Goal: Task Accomplishment & Management: Use online tool/utility

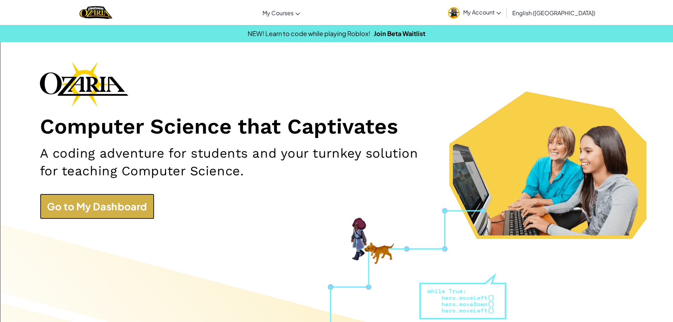
click at [114, 216] on link "Go to My Dashboard" at bounding box center [97, 206] width 114 height 25
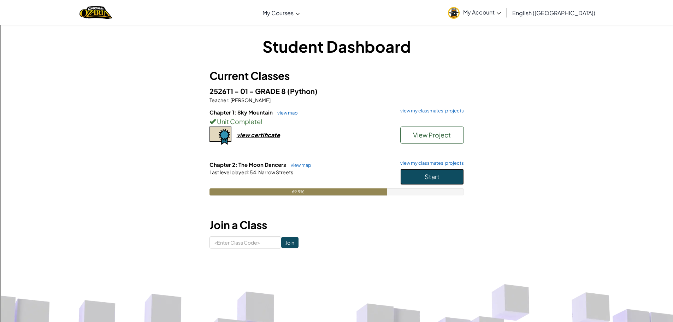
click at [403, 181] on button "Start" at bounding box center [432, 177] width 64 height 16
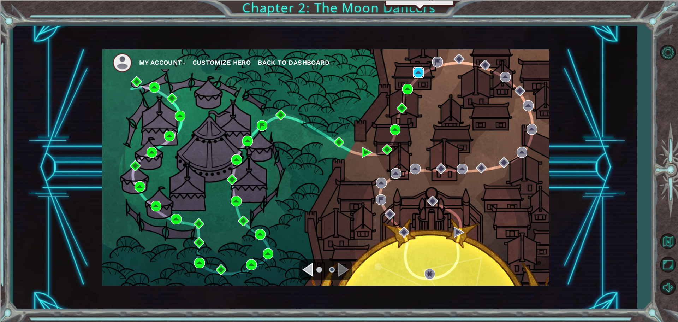
click at [413, 73] on img at bounding box center [418, 72] width 11 height 11
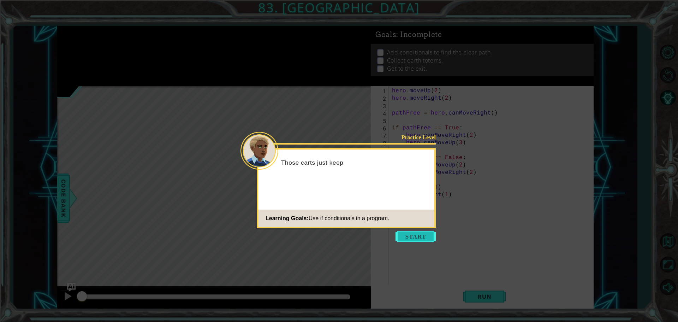
click at [412, 237] on button "Start" at bounding box center [416, 236] width 40 height 11
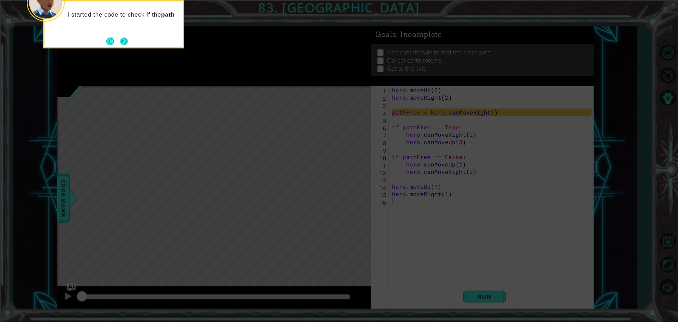
click at [127, 42] on button "Next" at bounding box center [124, 41] width 8 height 8
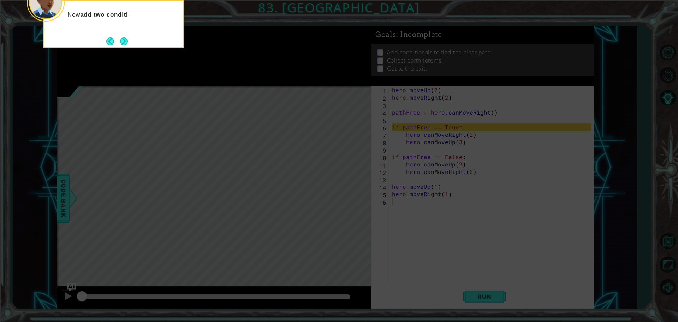
click at [124, 34] on div "Now add two conditi" at bounding box center [113, 24] width 141 height 48
click at [122, 40] on button "Next" at bounding box center [124, 41] width 8 height 8
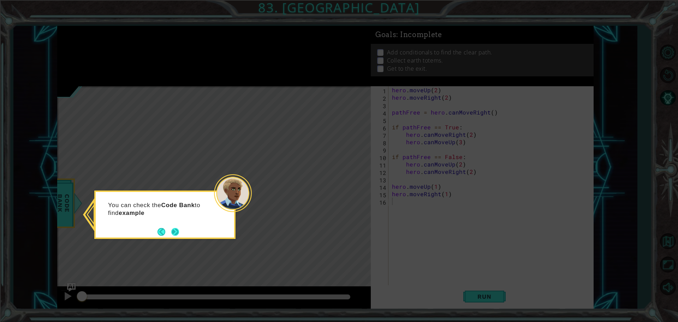
click at [172, 232] on button "Next" at bounding box center [175, 232] width 8 height 8
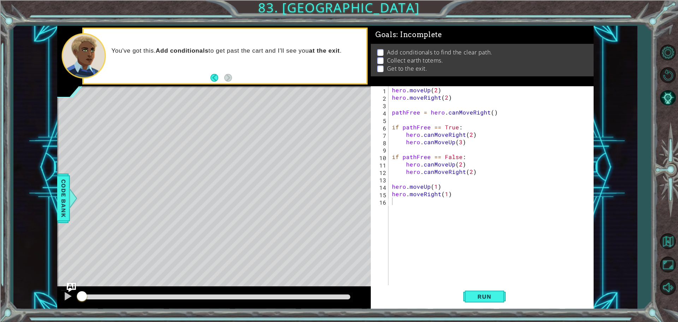
click at [67, 291] on img "Ask AI" at bounding box center [71, 286] width 9 height 9
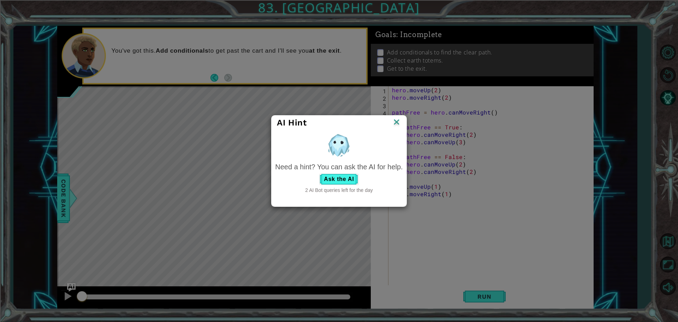
click at [395, 120] on img at bounding box center [396, 122] width 9 height 11
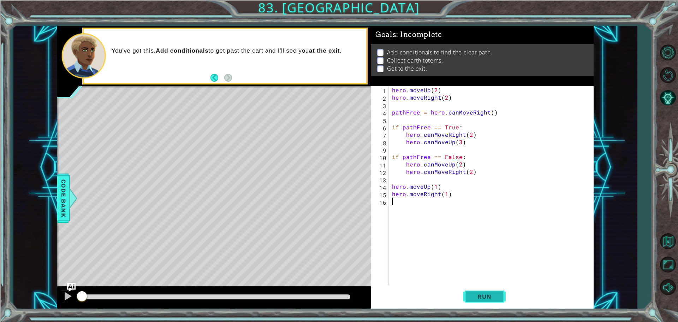
click at [475, 295] on span "Run" at bounding box center [485, 296] width 28 height 7
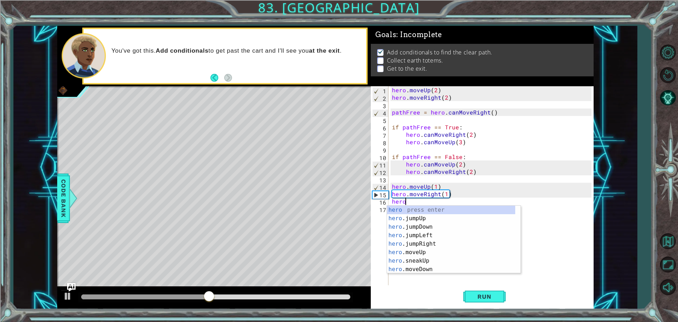
scroll to position [0, 0]
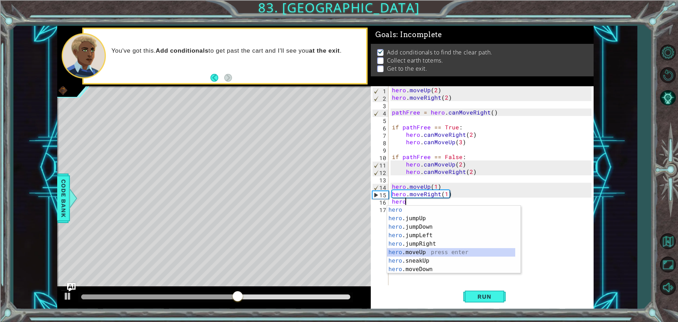
click at [439, 252] on div "hero press enter hero .jumpUp press enter hero .jumpDown press enter hero .jump…" at bounding box center [451, 248] width 128 height 85
type textarea "hero.moveUp(1)"
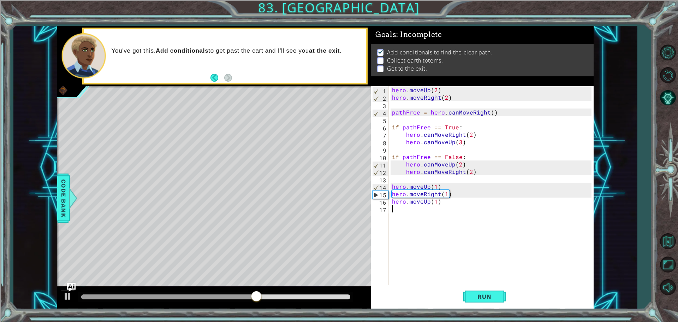
click at [454, 216] on div "hero . moveUp ( 2 ) hero . moveRight ( 2 ) pathFree = hero . canMoveRight ( ) i…" at bounding box center [493, 193] width 205 height 215
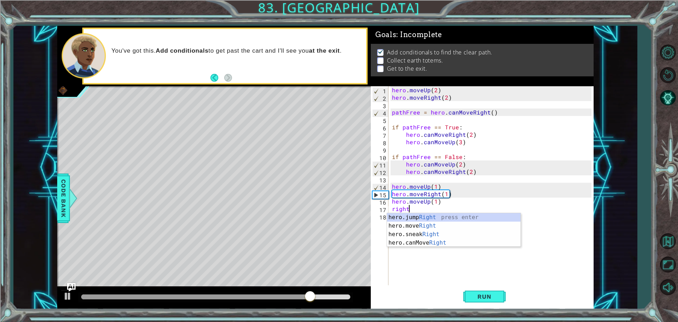
scroll to position [0, 1]
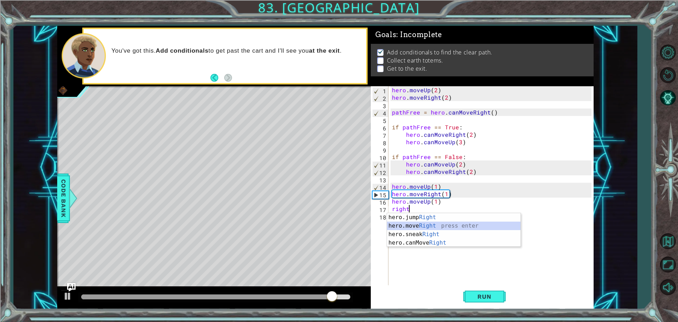
click at [414, 226] on div "hero.jump Right press enter hero.move Right press enter hero.sneak Right press …" at bounding box center [454, 238] width 134 height 51
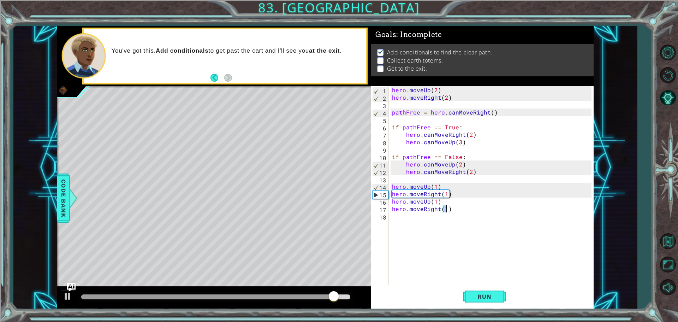
type textarea "hero.moveRight(2)"
click at [440, 218] on div "hero . moveUp ( 2 ) hero . moveRight ( 2 ) pathFree = hero . canMoveRight ( ) i…" at bounding box center [493, 193] width 205 height 215
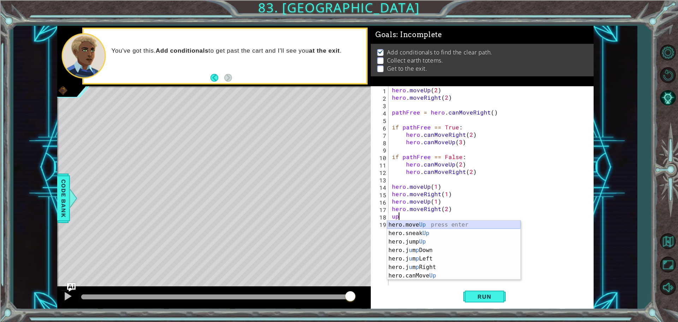
click at [409, 222] on div "hero.move Up press enter hero.sneak Up press enter hero.jump Up press enter her…" at bounding box center [454, 258] width 134 height 76
type textarea "hero.moveUp(1)"
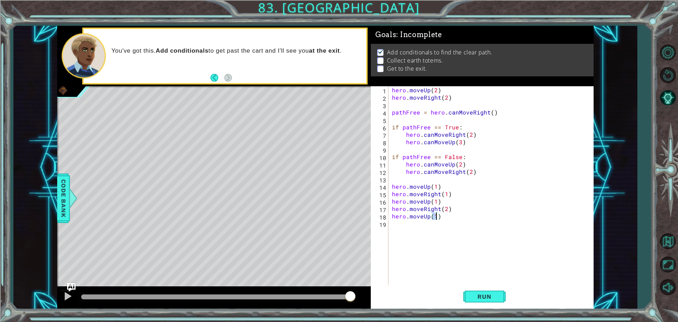
click at [409, 238] on div "hero . moveUp ( 2 ) hero . moveRight ( 2 ) pathFree = hero . canMoveRight ( ) i…" at bounding box center [493, 193] width 205 height 215
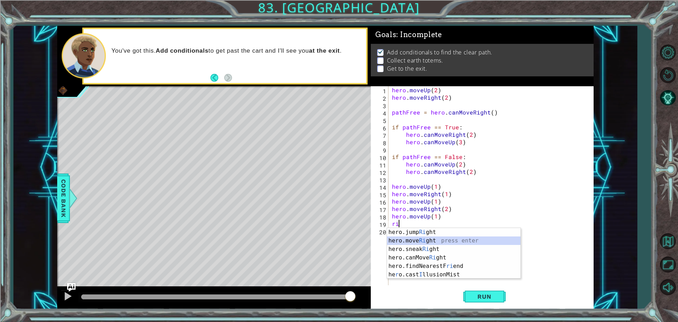
click at [409, 238] on div "hero.jump Ri ght press enter hero.move Ri ght press enter hero.sneak Ri ght pre…" at bounding box center [454, 262] width 134 height 68
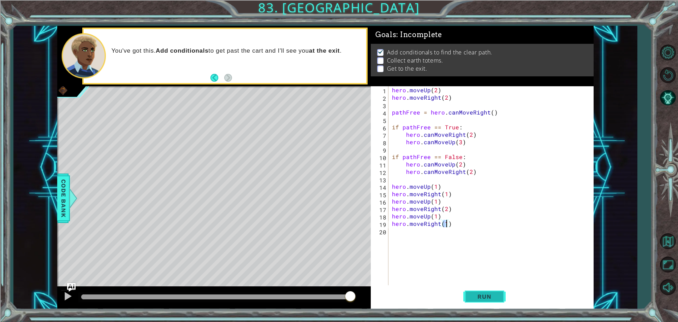
type textarea "hero.moveRight(1)"
click at [471, 295] on span "Run" at bounding box center [485, 296] width 28 height 7
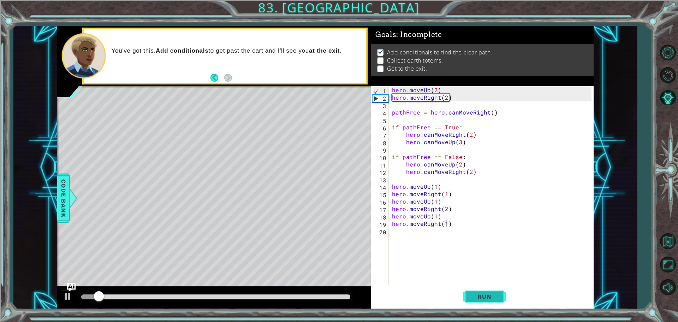
click at [468, 296] on button "Run" at bounding box center [485, 296] width 42 height 22
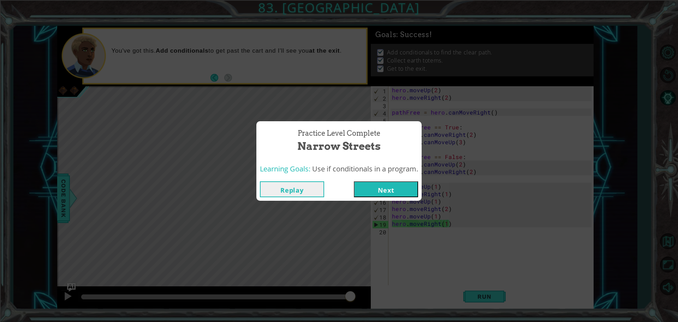
click at [376, 187] on button "Next" at bounding box center [386, 189] width 64 height 16
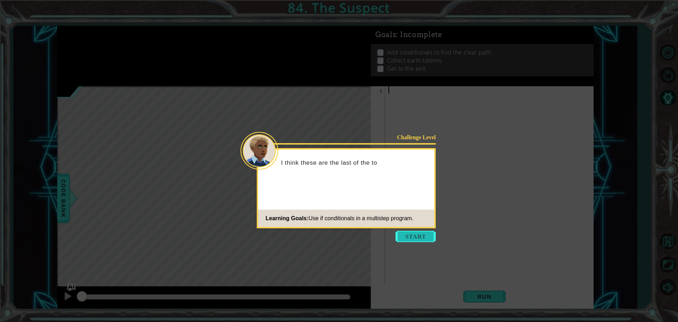
click at [412, 236] on button "Start" at bounding box center [416, 236] width 40 height 11
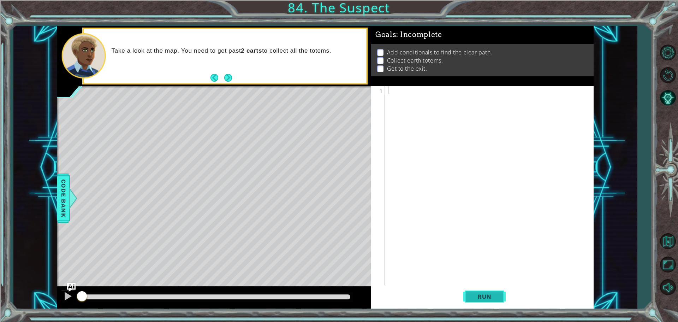
click at [473, 301] on button "Run" at bounding box center [485, 296] width 42 height 22
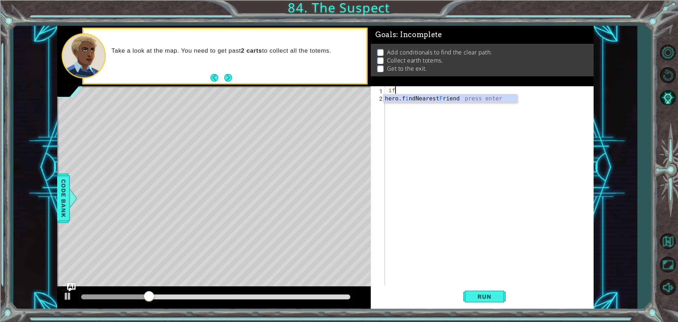
type textarea "i"
type textarea "p"
type textarea "f"
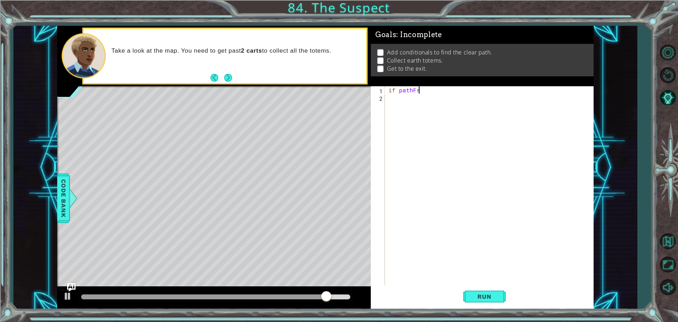
scroll to position [0, 2]
type textarea "if pathFree"
paste textarea "Code Area"
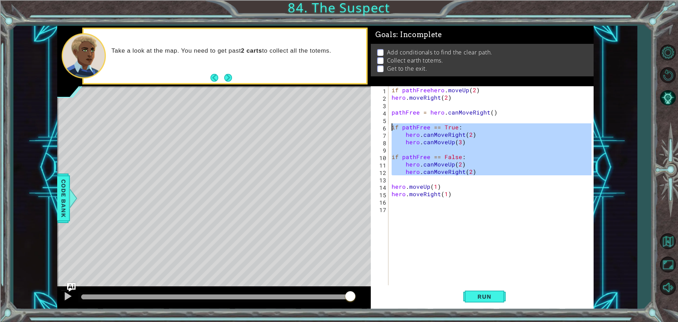
drag, startPoint x: 477, startPoint y: 178, endPoint x: 389, endPoint y: 125, distance: 102.0
click at [389, 125] on div "1 2 3 4 5 6 7 8 9 10 11 12 13 14 15 16 17 if pathFreehero . moveUp ( 2 ) hero .…" at bounding box center [481, 186] width 221 height 200
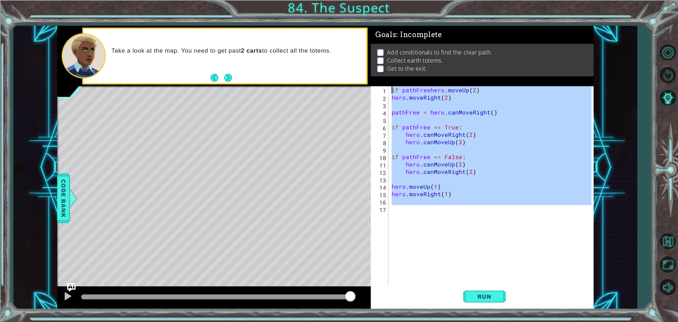
drag, startPoint x: 453, startPoint y: 218, endPoint x: 359, endPoint y: -43, distance: 277.1
click at [359, 0] on html "1 ההההההההההההההההההההההההההההההההההההההההההההההההההההההההההההההההההההההההההההה…" at bounding box center [339, 188] width 678 height 376
type textarea "if pathFreehero.moveUp(2) hero.moveRight(2)"
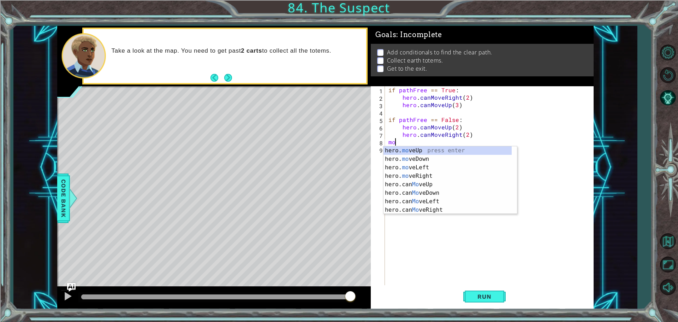
type textarea "m"
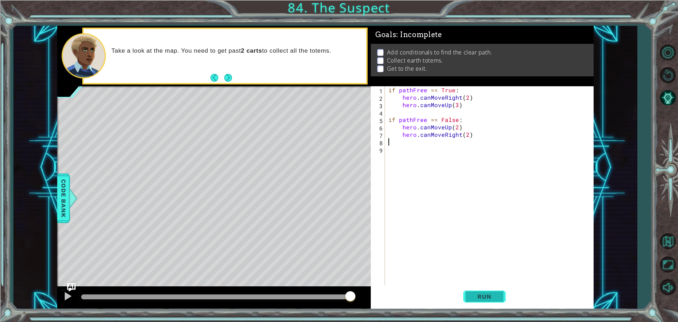
click at [478, 293] on button "Run" at bounding box center [485, 296] width 42 height 22
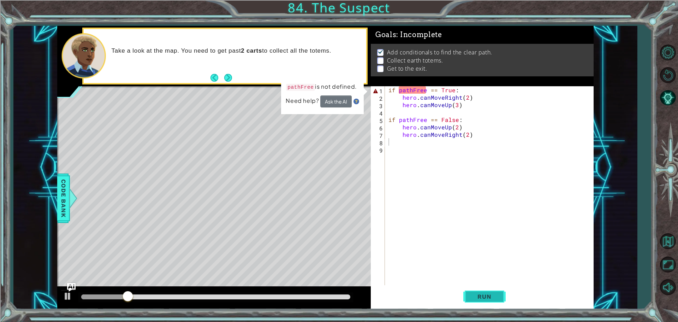
click at [471, 301] on button "Run" at bounding box center [485, 296] width 42 height 22
click at [59, 214] on span "Code Bank" at bounding box center [63, 198] width 11 height 43
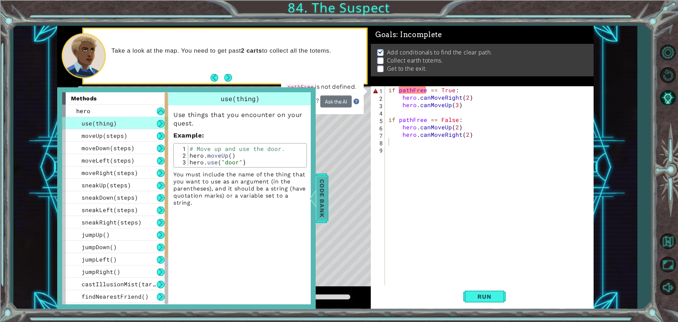
click at [317, 210] on span "Code Bank" at bounding box center [322, 198] width 11 height 43
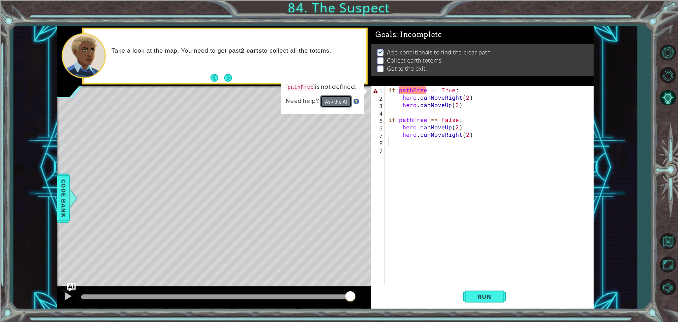
click at [341, 100] on button "Ask the AI" at bounding box center [335, 101] width 31 height 12
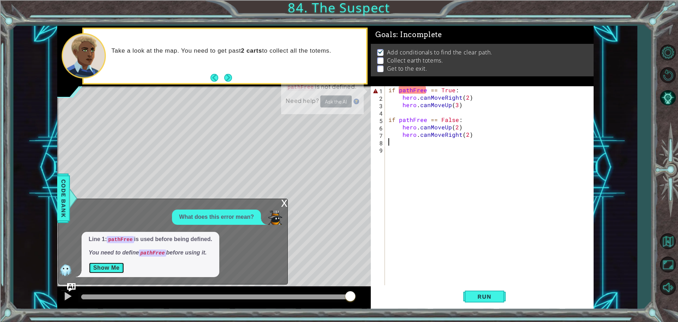
click at [116, 267] on button "Show Me" at bounding box center [107, 267] width 36 height 11
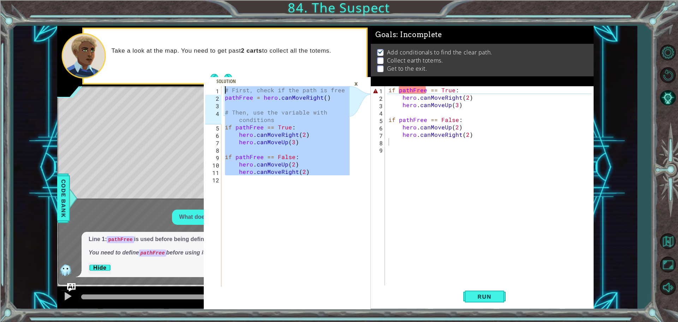
drag, startPoint x: 311, startPoint y: 178, endPoint x: 237, endPoint y: 81, distance: 121.7
click at [237, 86] on div "1 2 3 4 5 6 7 8 9 10 11 12 # First, check if the path is free pathFree = hero .…" at bounding box center [287, 197] width 167 height 223
type textarea "# First, check if the path is free pathFree = hero.canMoveRight()"
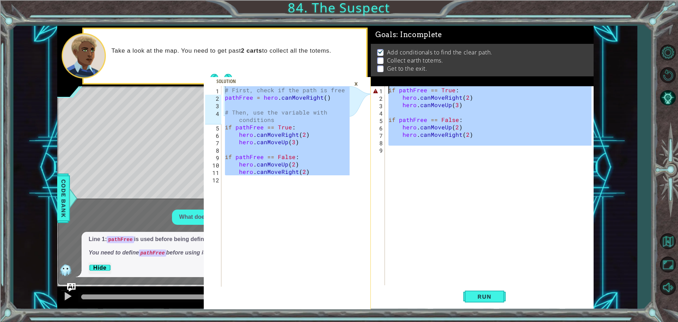
drag, startPoint x: 455, startPoint y: 151, endPoint x: 345, endPoint y: 20, distance: 170.8
click at [345, 20] on div "# First, check if the path is free pathFree = hero.canMoveRight() 1 2 3 4 5 6 7…" at bounding box center [339, 161] width 678 height 322
type textarea "if pathFree == True: hero.canMoveRight(2)"
paste textarea "Code Area"
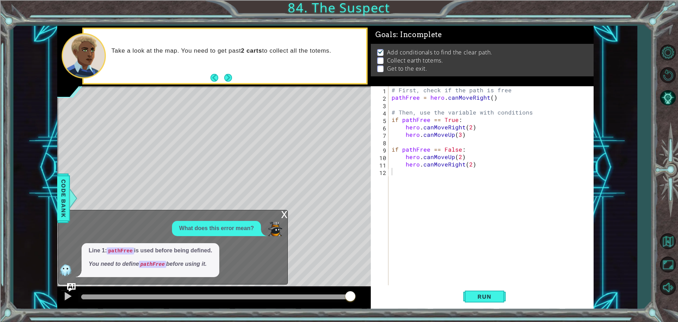
click at [279, 214] on div "x What does this error mean? Line 1: pathFree is used before being defined. You…" at bounding box center [173, 247] width 230 height 75
click at [281, 215] on div "x What does this error mean? Line 1: pathFree is used before being defined. You…" at bounding box center [173, 247] width 230 height 75
click at [286, 215] on div "x" at bounding box center [284, 213] width 6 height 7
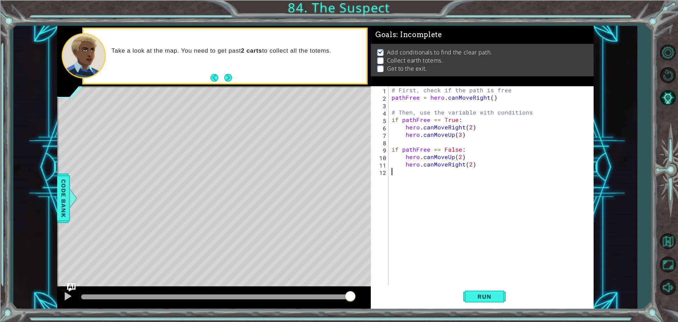
click at [453, 211] on div "# First, check if the path is free pathFree = hero . canMoveRight ( ) # Then, u…" at bounding box center [492, 193] width 205 height 215
click at [492, 295] on span "Run" at bounding box center [485, 296] width 28 height 7
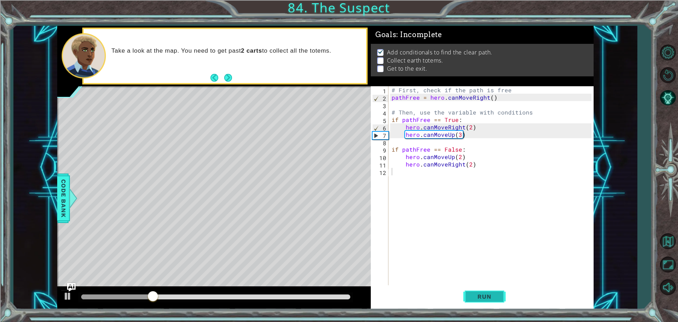
click at [487, 294] on span "Run" at bounding box center [485, 296] width 28 height 7
click at [487, 295] on span "Run" at bounding box center [485, 296] width 28 height 7
click at [498, 291] on button "Run" at bounding box center [485, 296] width 42 height 22
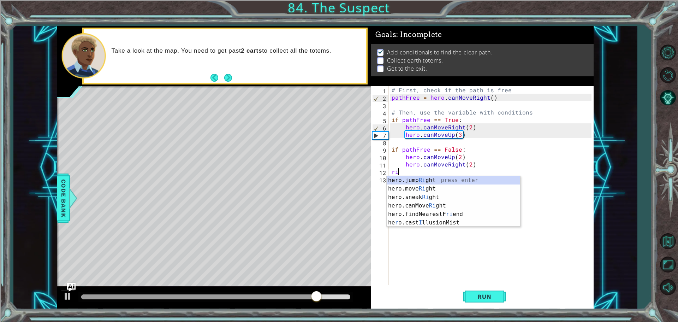
type textarea "rig"
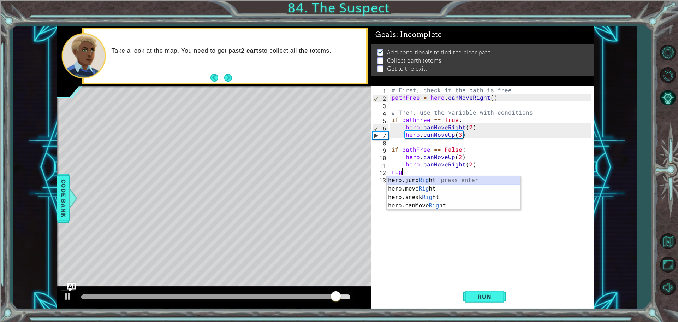
click at [420, 183] on div "hero.jump Rig ht press enter hero.move Rig ht press enter hero.sneak Rig ht pre…" at bounding box center [454, 201] width 134 height 51
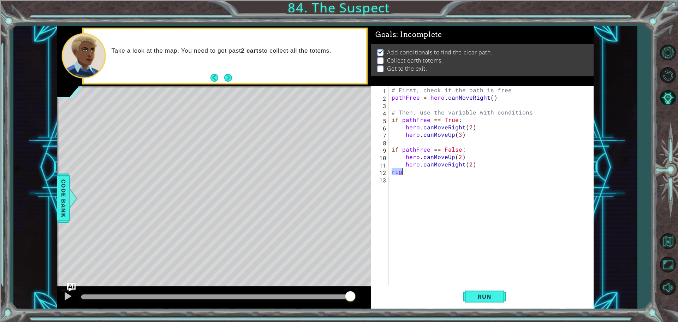
click at [411, 172] on div "# First, check if the path is free pathFree = hero . canMoveRight ( ) # Then, u…" at bounding box center [490, 186] width 201 height 200
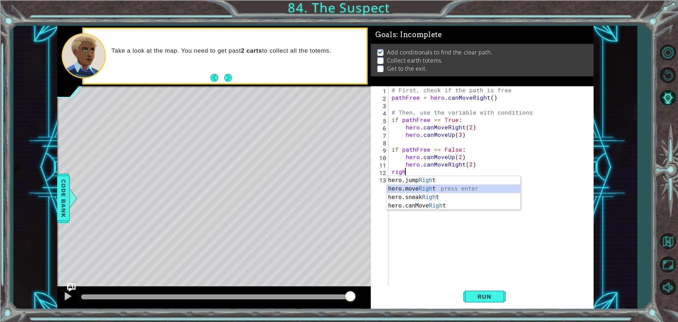
click at [431, 188] on div "hero.jump Righ t press enter hero.move Righ t press enter hero.sneak Righ t pre…" at bounding box center [454, 201] width 134 height 51
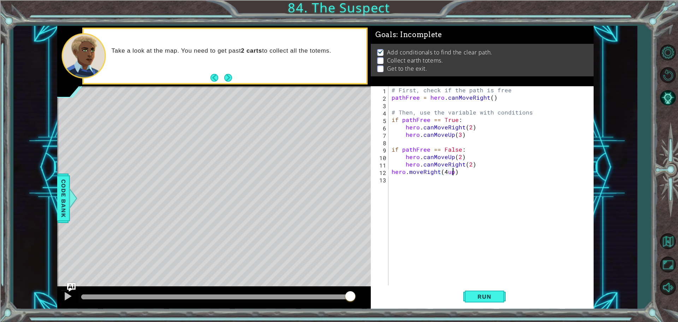
scroll to position [0, 4]
type textarea "hero.moveRight(4)"
click at [420, 197] on div "# First, check if the path is free pathFree = hero . canMoveRight ( ) # Then, u…" at bounding box center [492, 193] width 205 height 215
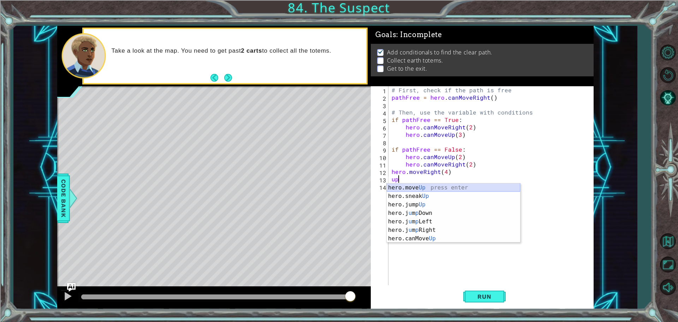
click at [416, 188] on div "hero.move Up press enter hero.sneak Up press enter hero.jump Up press enter her…" at bounding box center [454, 221] width 134 height 76
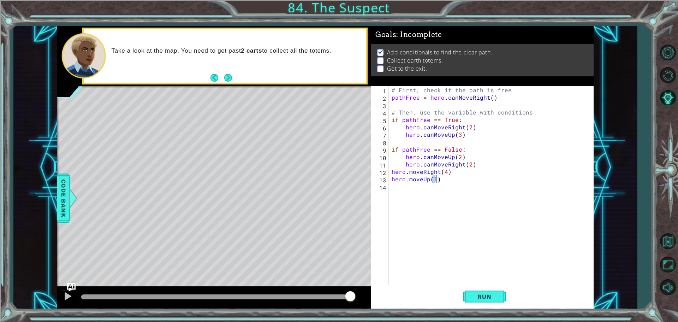
type textarea "hero.moveUp(2)"
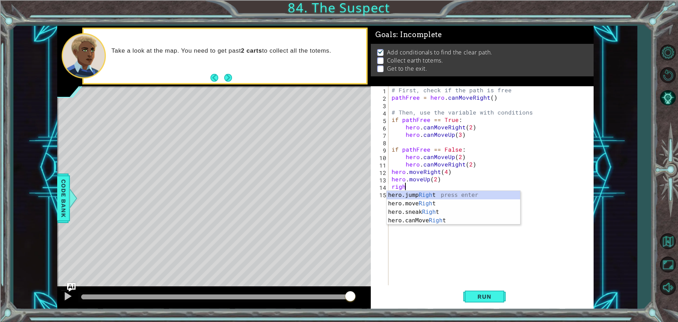
scroll to position [0, 0]
click at [398, 203] on div "hero.jump Righ t press enter hero.move Righ t press enter hero.sneak Righ t pre…" at bounding box center [454, 216] width 134 height 51
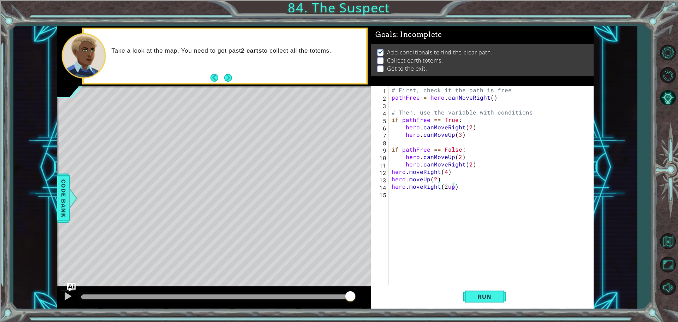
scroll to position [0, 4]
type textarea "hero.moveRight(2)"
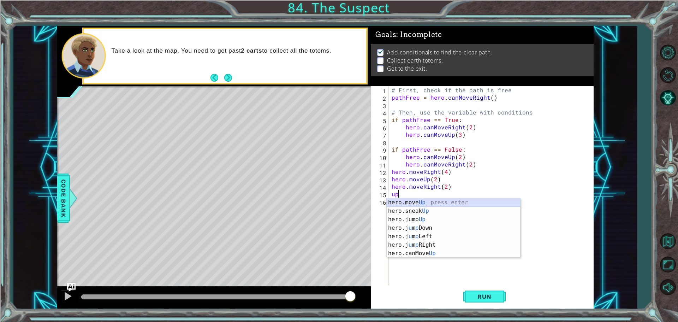
click at [416, 202] on div "hero.move Up press enter hero.sneak Up press enter hero.jump Up press enter her…" at bounding box center [454, 236] width 134 height 76
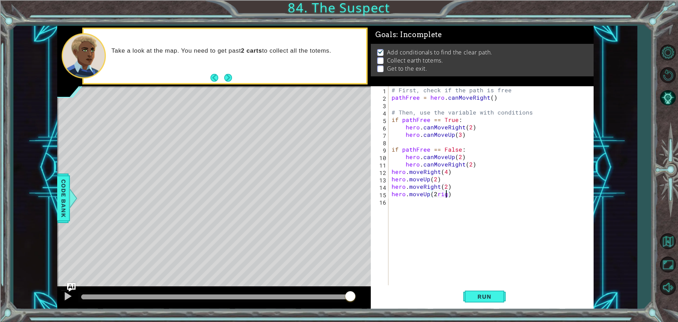
scroll to position [0, 3]
type textarea "hero.moveUp(2)"
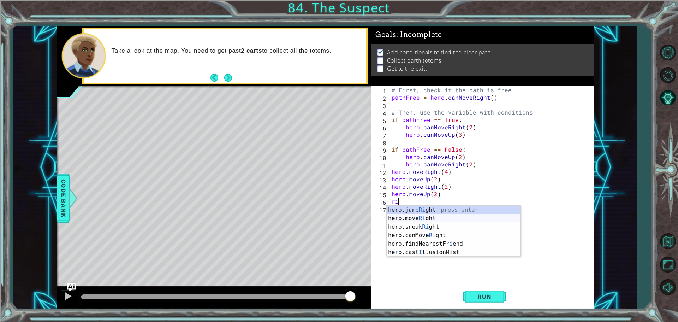
click at [416, 216] on div "hero.jump Ri ght press enter hero.move Ri ght press enter hero.sneak Ri ght pre…" at bounding box center [454, 240] width 134 height 68
type textarea "hero.moveRight(1)"
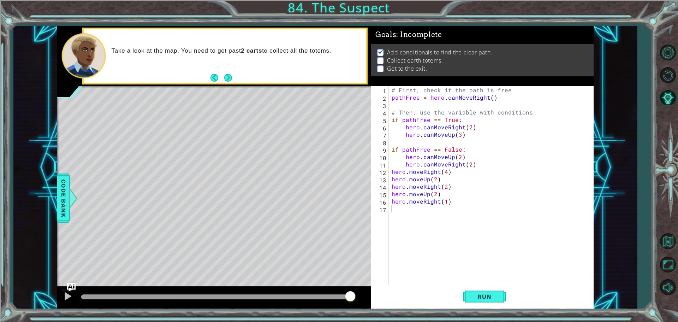
click at [424, 220] on div "# First, check if the path is free pathFree = hero . canMoveRight ( ) # Then, u…" at bounding box center [492, 193] width 205 height 215
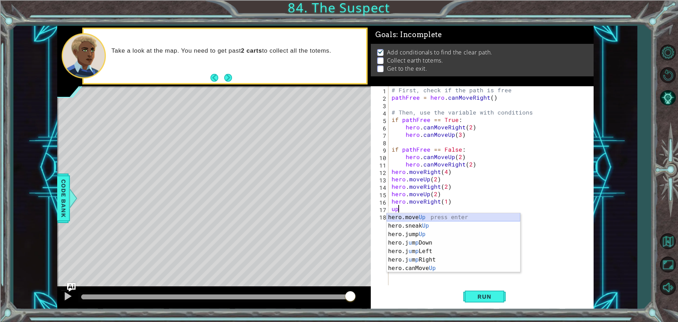
click at [419, 219] on div "hero.move Up press enter hero.sneak Up press enter hero.jump Up press enter her…" at bounding box center [454, 251] width 134 height 76
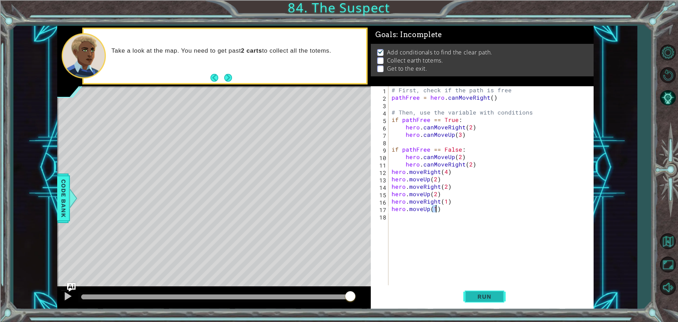
type textarea "hero.moveUp(1)"
click at [487, 295] on span "Run" at bounding box center [485, 296] width 28 height 7
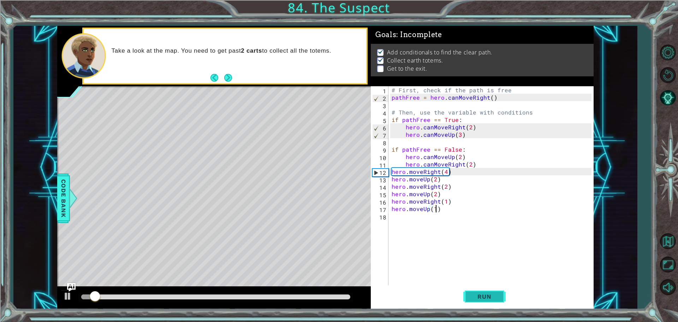
click at [485, 301] on button "Run" at bounding box center [485, 296] width 42 height 22
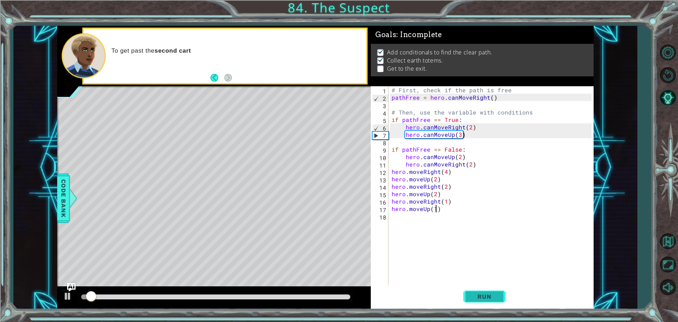
click at [484, 300] on button "Run" at bounding box center [485, 296] width 42 height 22
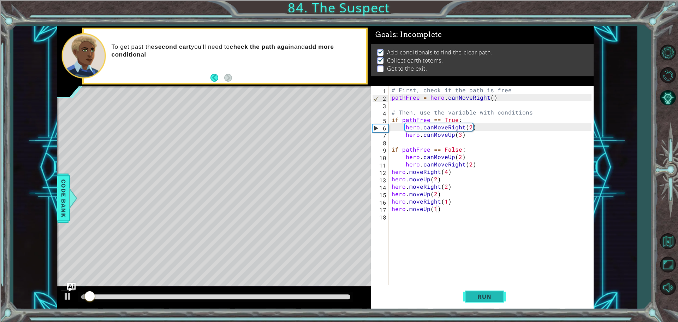
click at [484, 300] on button "Run" at bounding box center [485, 296] width 42 height 22
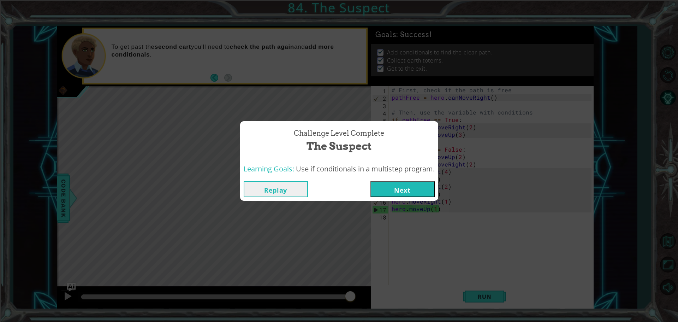
click at [397, 188] on button "Next" at bounding box center [403, 189] width 64 height 16
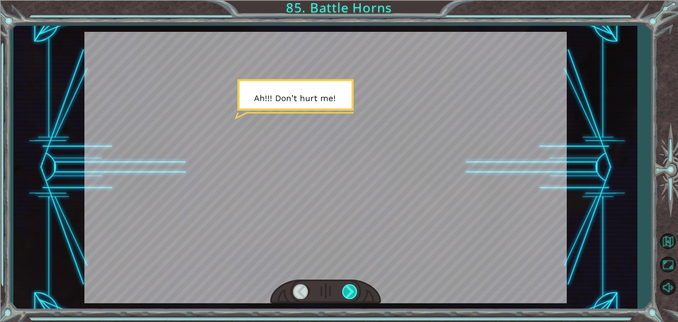
click at [345, 295] on div at bounding box center [350, 291] width 16 height 14
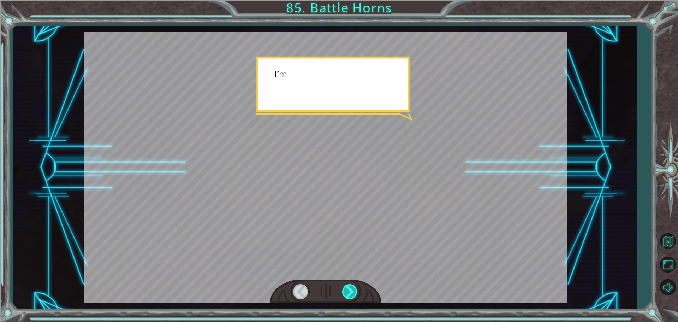
click at [344, 295] on div at bounding box center [350, 291] width 16 height 14
click at [344, 294] on div at bounding box center [350, 291] width 16 height 14
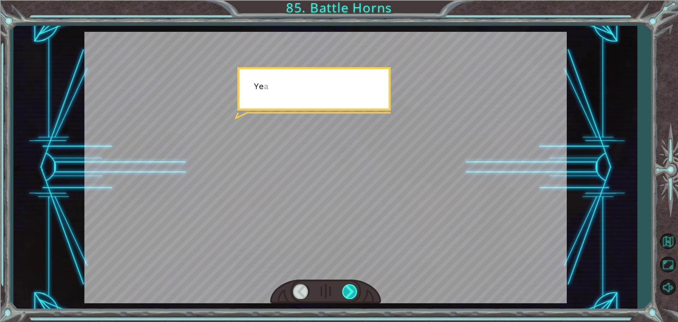
click at [344, 294] on div at bounding box center [350, 291] width 16 height 14
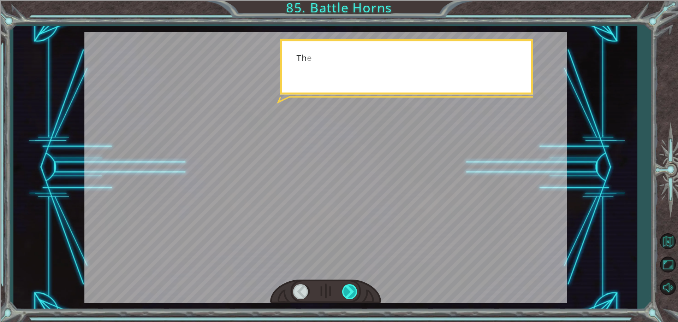
click at [344, 294] on div at bounding box center [350, 291] width 16 height 14
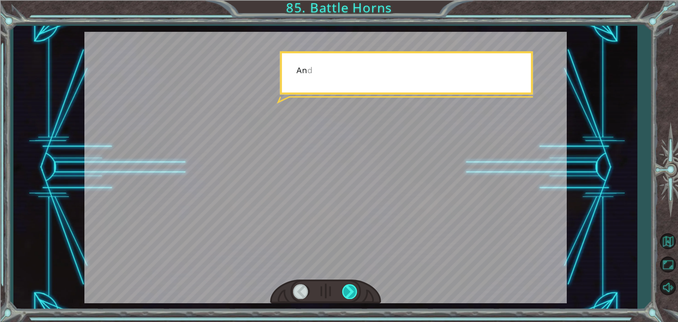
click at [344, 294] on div at bounding box center [350, 291] width 16 height 14
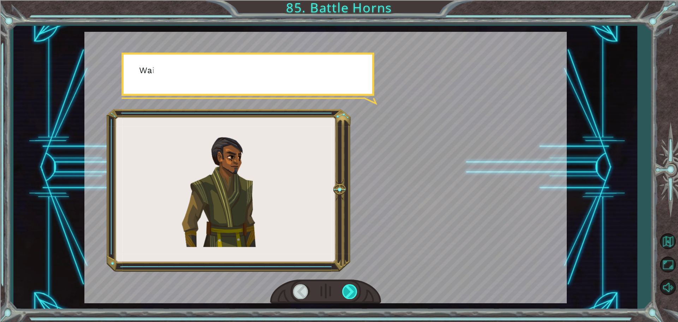
click at [344, 294] on div at bounding box center [350, 291] width 16 height 14
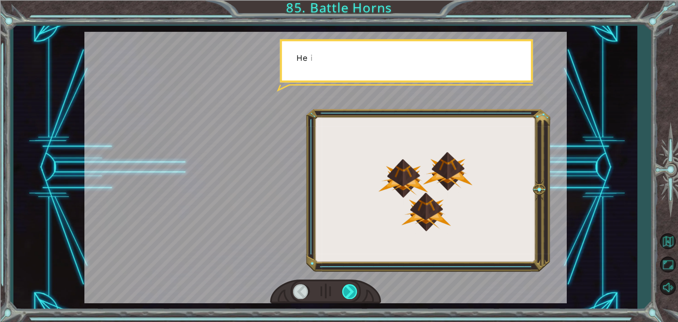
click at [344, 294] on div at bounding box center [350, 291] width 16 height 14
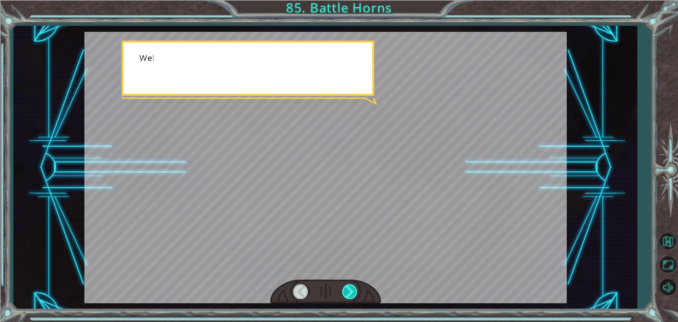
click at [344, 294] on div at bounding box center [350, 291] width 16 height 14
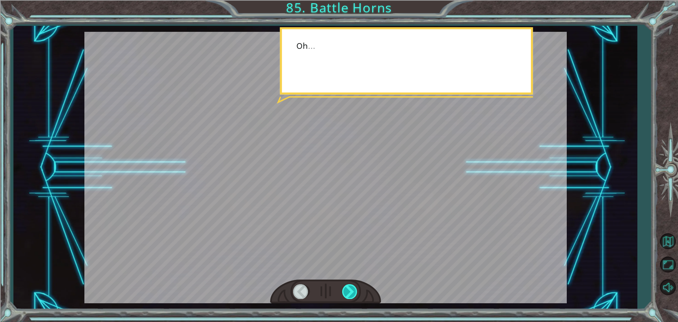
click at [343, 294] on div at bounding box center [350, 291] width 16 height 14
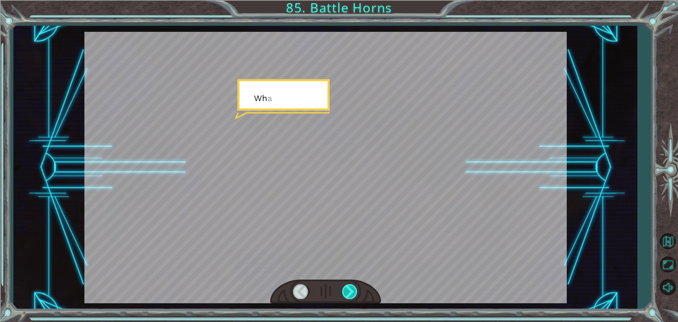
click at [343, 294] on div at bounding box center [350, 291] width 16 height 14
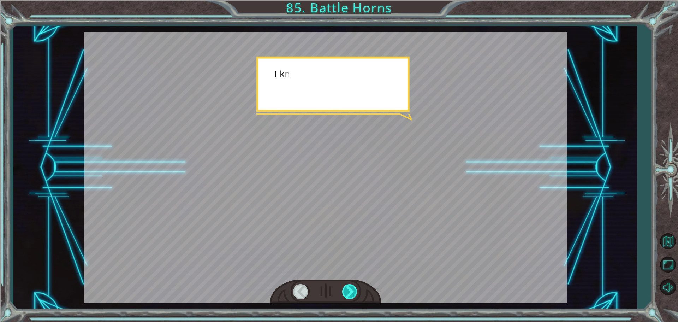
click at [343, 294] on div at bounding box center [350, 291] width 16 height 14
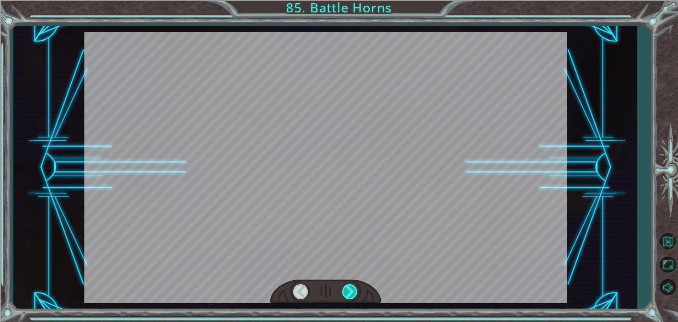
click at [343, 294] on div at bounding box center [350, 291] width 16 height 14
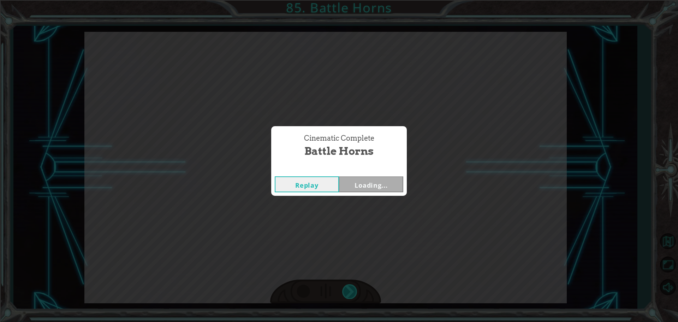
click at [343, 0] on div "A h ! ! ! D o n ’ t h u r t m e ! I ’ m n o t g o i n g t o h u r t y o u . S o…" at bounding box center [339, 0] width 678 height 0
click at [343, 294] on div "Cinematic Complete Battle Horns Replay Loading..." at bounding box center [339, 161] width 678 height 322
click at [343, 294] on div "Cinematic Complete Battle Horns Replay Next" at bounding box center [339, 161] width 678 height 322
click at [354, 190] on button "Next" at bounding box center [371, 184] width 64 height 16
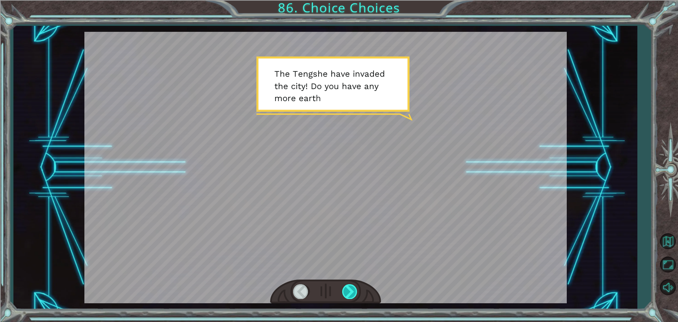
click at [346, 291] on div at bounding box center [350, 291] width 16 height 14
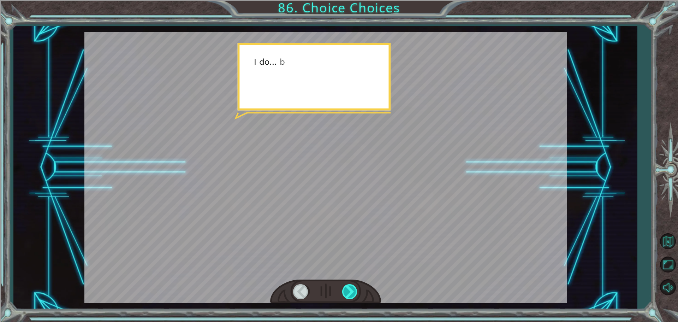
click at [346, 291] on div at bounding box center [350, 291] width 16 height 14
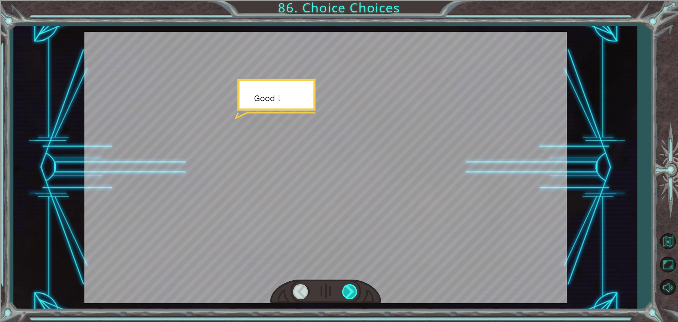
click at [346, 291] on div at bounding box center [350, 291] width 16 height 14
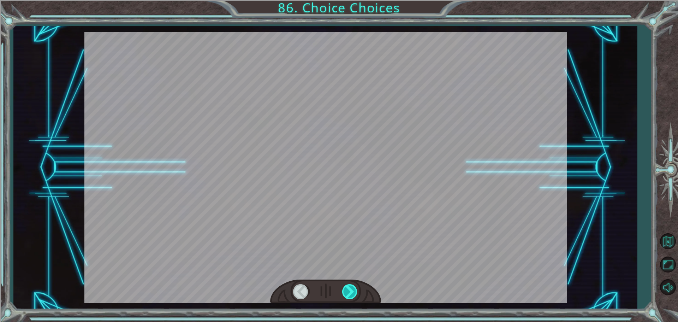
drag, startPoint x: 346, startPoint y: 291, endPoint x: 343, endPoint y: 286, distance: 6.5
click at [344, 288] on div at bounding box center [350, 291] width 16 height 14
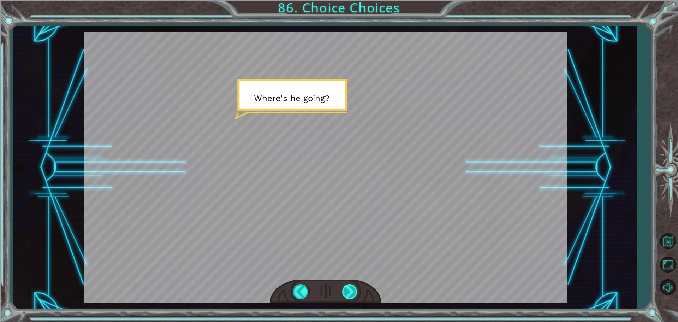
click at [345, 285] on div at bounding box center [350, 291] width 16 height 14
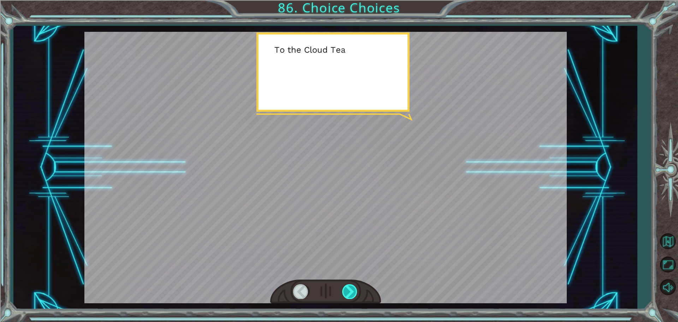
click at [347, 285] on div at bounding box center [350, 291] width 16 height 14
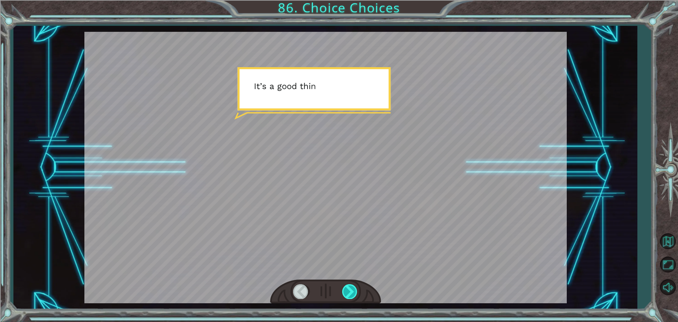
click at [345, 284] on div at bounding box center [350, 291] width 16 height 14
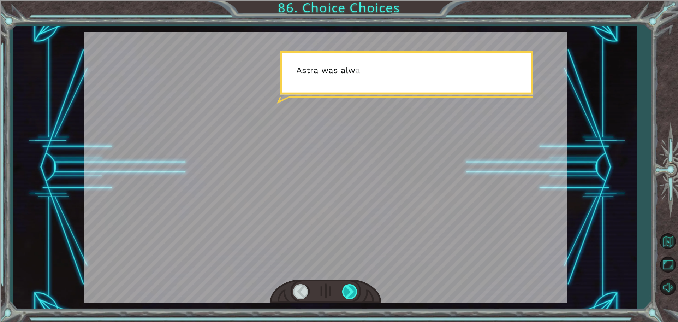
click at [345, 289] on div at bounding box center [350, 291] width 16 height 14
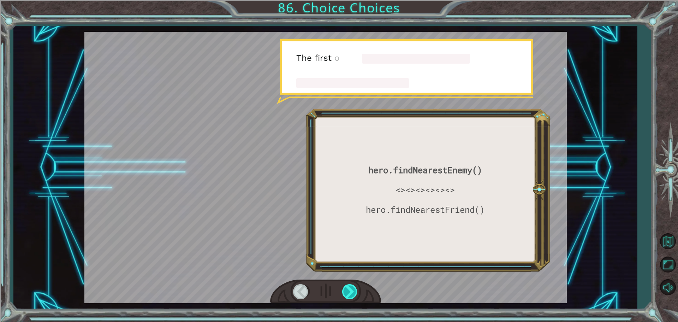
click at [344, 289] on div at bounding box center [350, 291] width 16 height 14
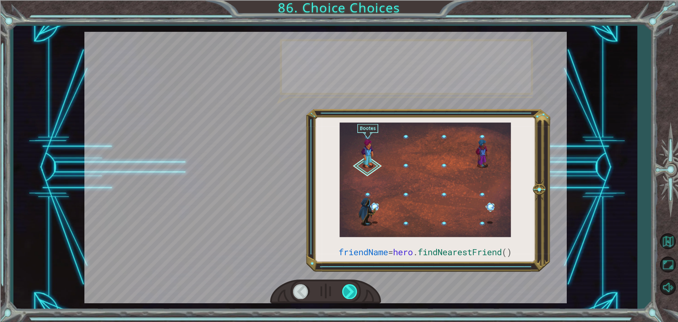
click at [343, 288] on div at bounding box center [350, 291] width 16 height 14
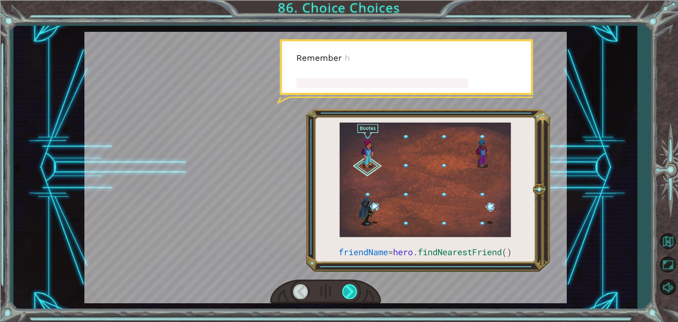
click at [344, 285] on div at bounding box center [350, 291] width 16 height 14
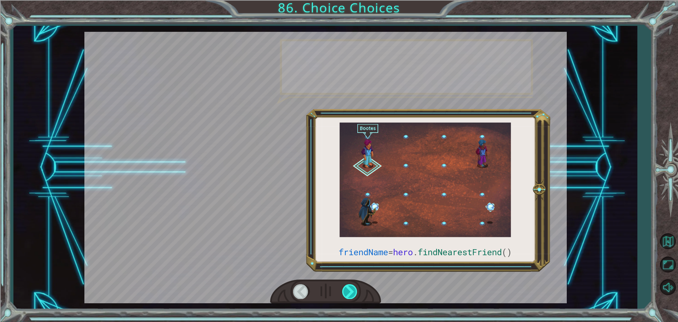
click at [346, 287] on div at bounding box center [350, 291] width 16 height 14
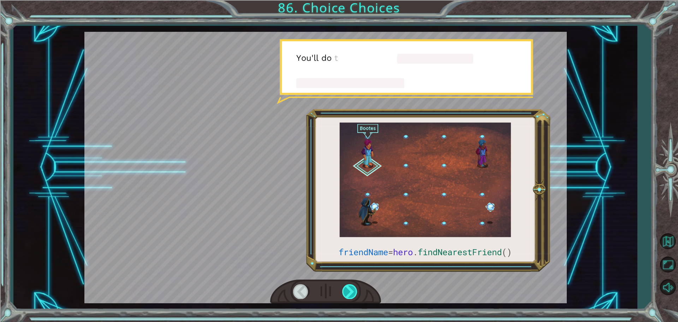
click at [344, 286] on div at bounding box center [350, 291] width 16 height 14
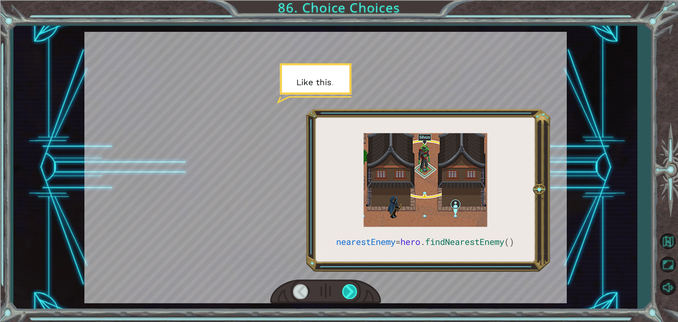
click at [344, 286] on div at bounding box center [350, 291] width 16 height 14
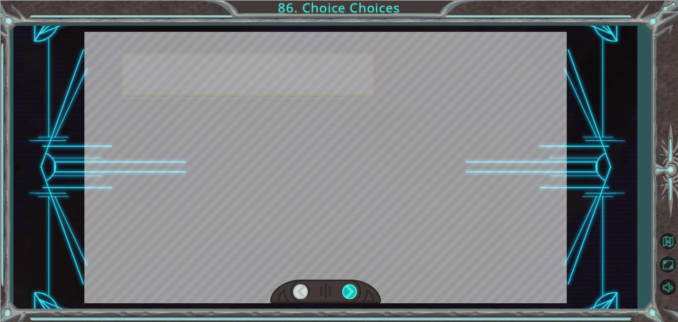
click at [344, 286] on div at bounding box center [350, 291] width 16 height 14
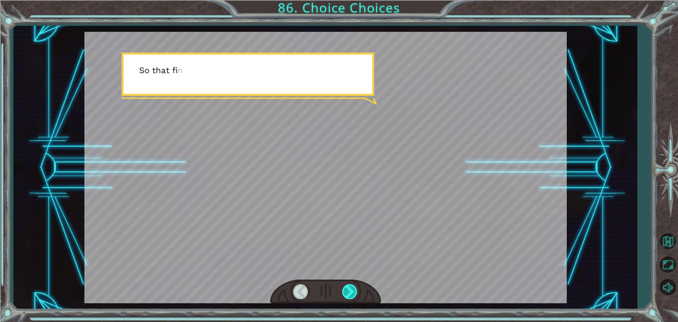
click at [344, 286] on div at bounding box center [350, 291] width 16 height 14
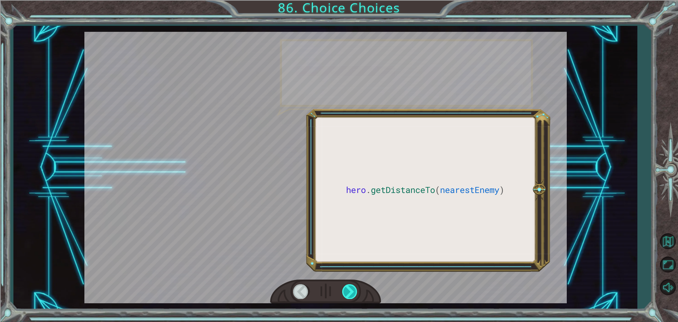
click at [344, 286] on div at bounding box center [350, 291] width 16 height 14
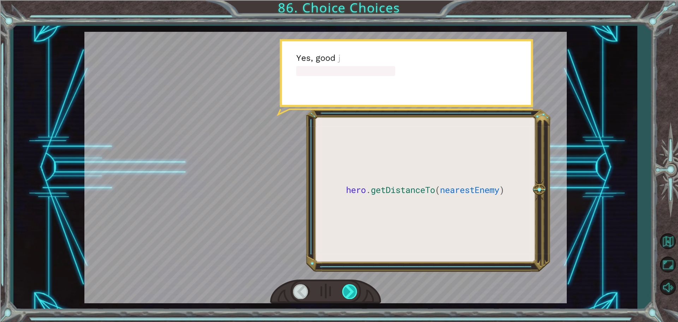
click at [344, 286] on div at bounding box center [350, 291] width 16 height 14
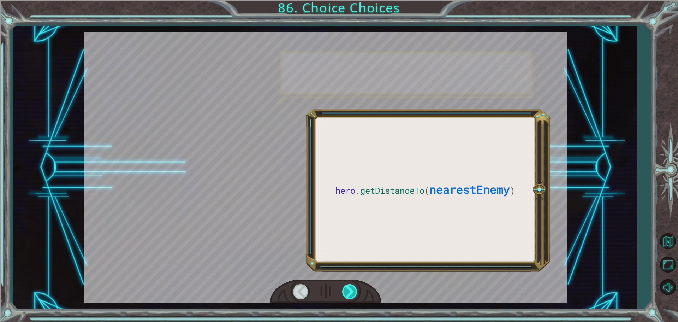
click at [344, 286] on div at bounding box center [350, 291] width 16 height 14
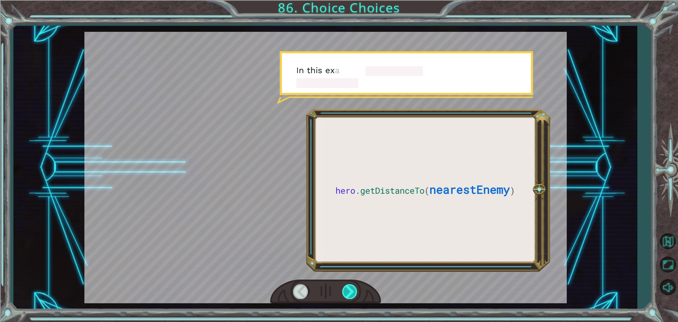
click at [344, 286] on div at bounding box center [350, 291] width 16 height 14
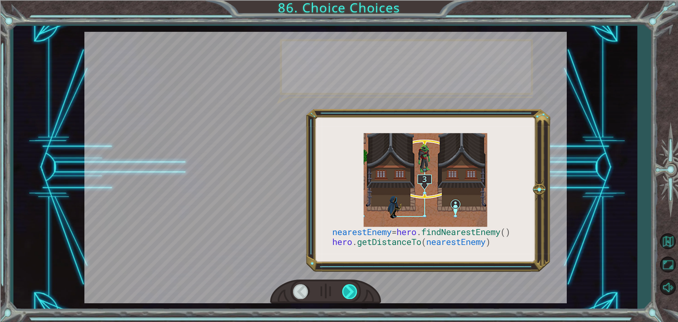
click at [344, 286] on div at bounding box center [350, 291] width 16 height 14
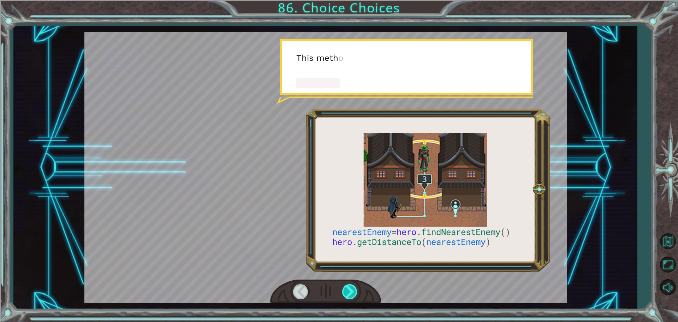
click at [344, 286] on div at bounding box center [350, 291] width 16 height 14
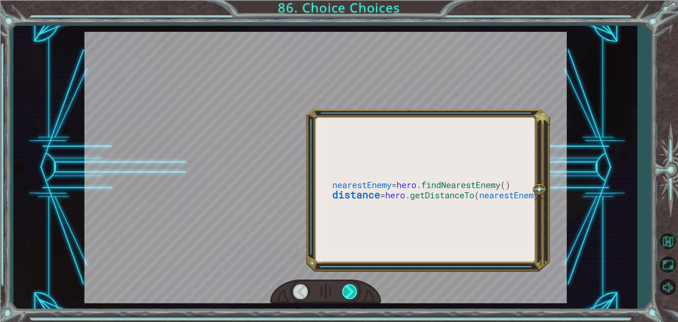
click at [344, 286] on div at bounding box center [350, 291] width 16 height 14
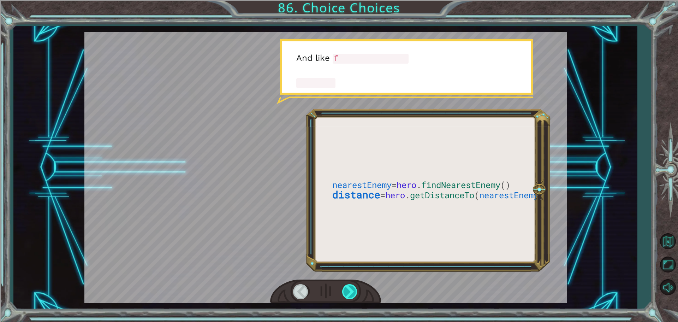
click at [344, 286] on div at bounding box center [350, 291] width 16 height 14
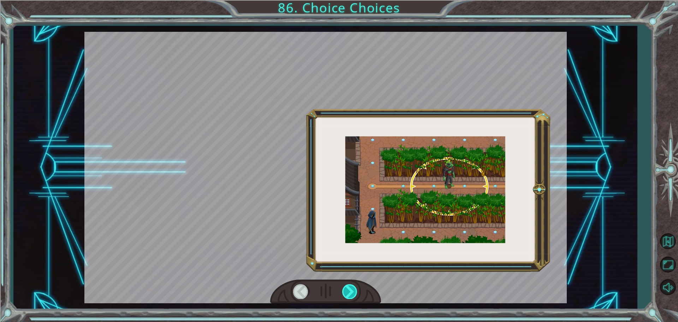
click at [344, 286] on div at bounding box center [350, 291] width 16 height 14
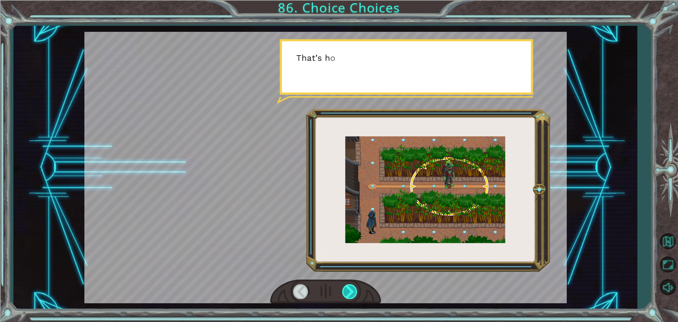
click at [344, 286] on div at bounding box center [350, 291] width 16 height 14
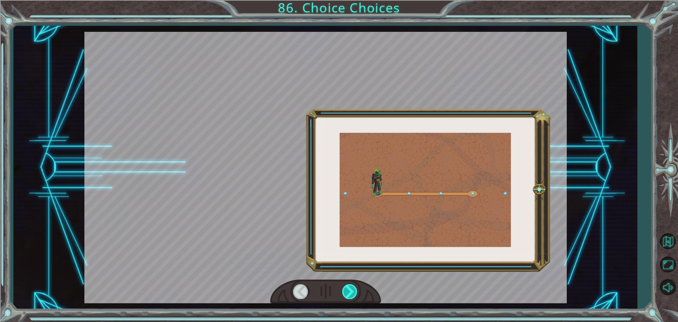
click at [344, 286] on div at bounding box center [350, 291] width 16 height 14
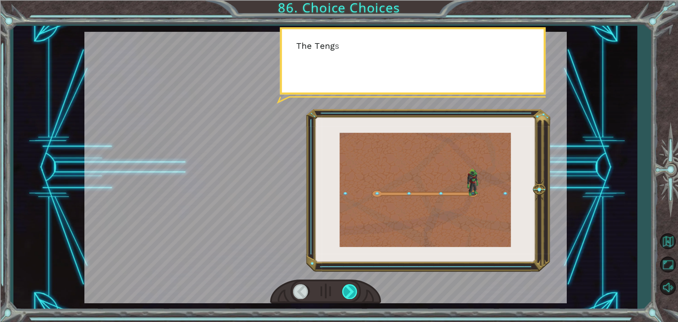
click at [344, 286] on div at bounding box center [350, 291] width 16 height 14
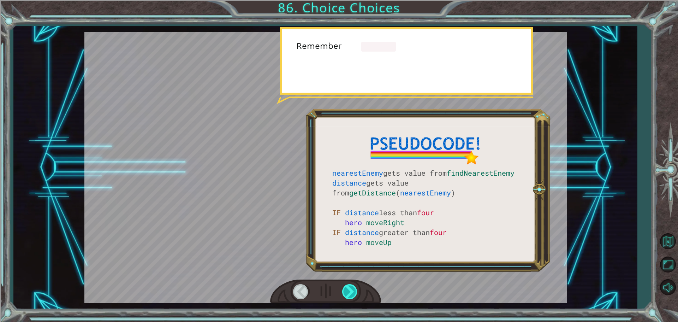
click at [344, 286] on div at bounding box center [350, 291] width 16 height 14
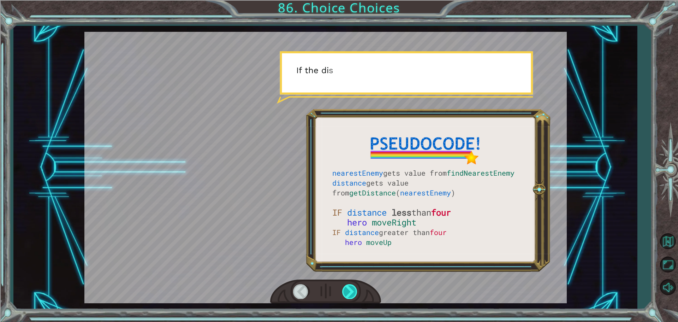
click at [344, 286] on div at bounding box center [350, 291] width 16 height 14
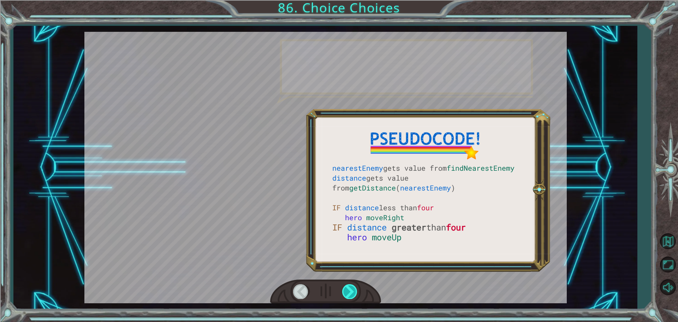
click at [344, 286] on div at bounding box center [350, 291] width 16 height 14
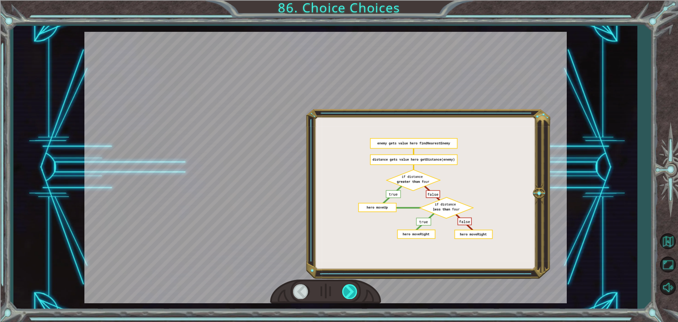
click at [344, 286] on div at bounding box center [350, 291] width 16 height 14
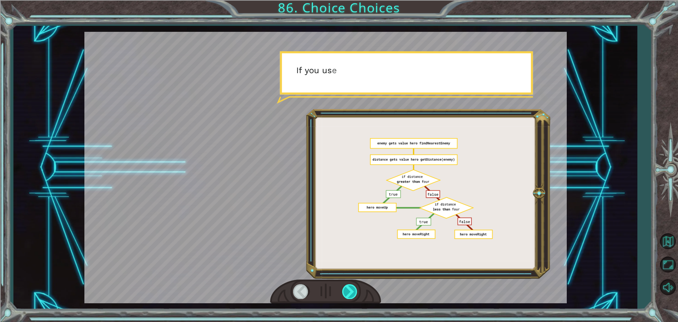
click at [344, 286] on div at bounding box center [350, 291] width 16 height 14
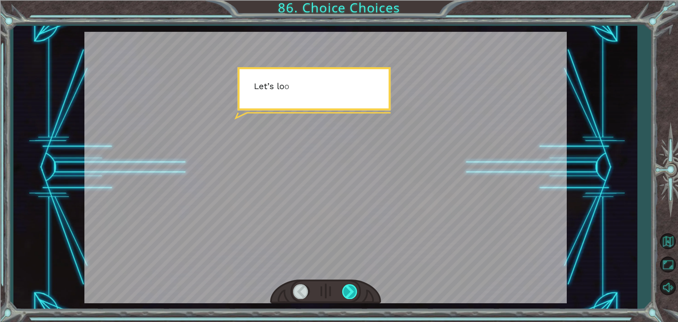
click at [344, 286] on div at bounding box center [350, 291] width 16 height 14
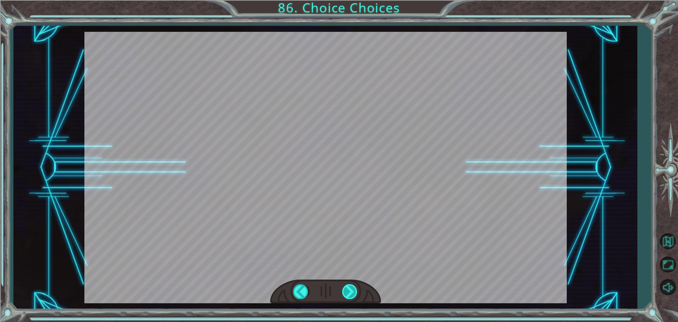
click at [344, 0] on div "T h e T e n g s h e h a v e i n v a d e d t h e c i t y ! D o y o u h a v e a n…" at bounding box center [339, 0] width 678 height 0
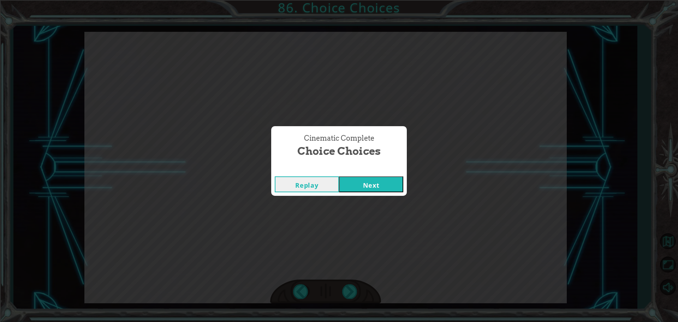
click at [349, 190] on button "Next" at bounding box center [371, 184] width 64 height 16
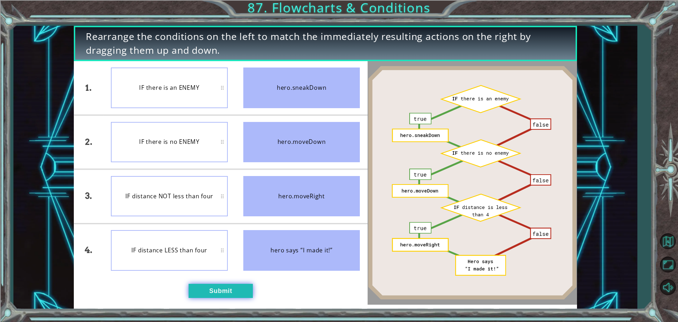
click at [228, 288] on button "Submit" at bounding box center [221, 291] width 64 height 14
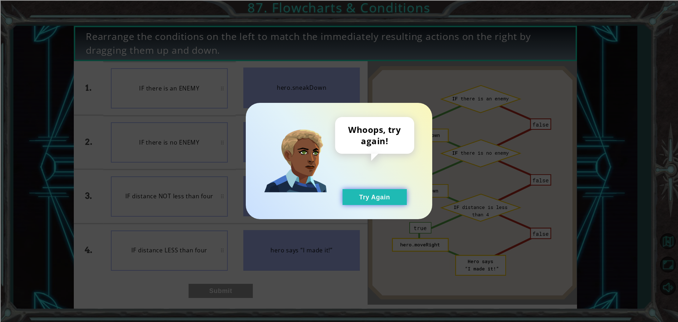
click at [356, 199] on button "Try Again" at bounding box center [375, 197] width 64 height 16
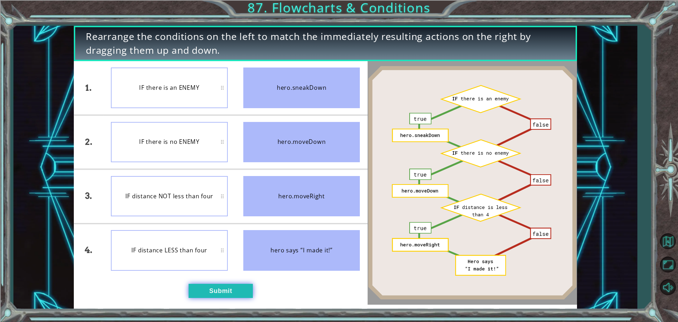
click at [202, 284] on button "Submit" at bounding box center [221, 291] width 64 height 14
